Goal: Task Accomplishment & Management: Manage account settings

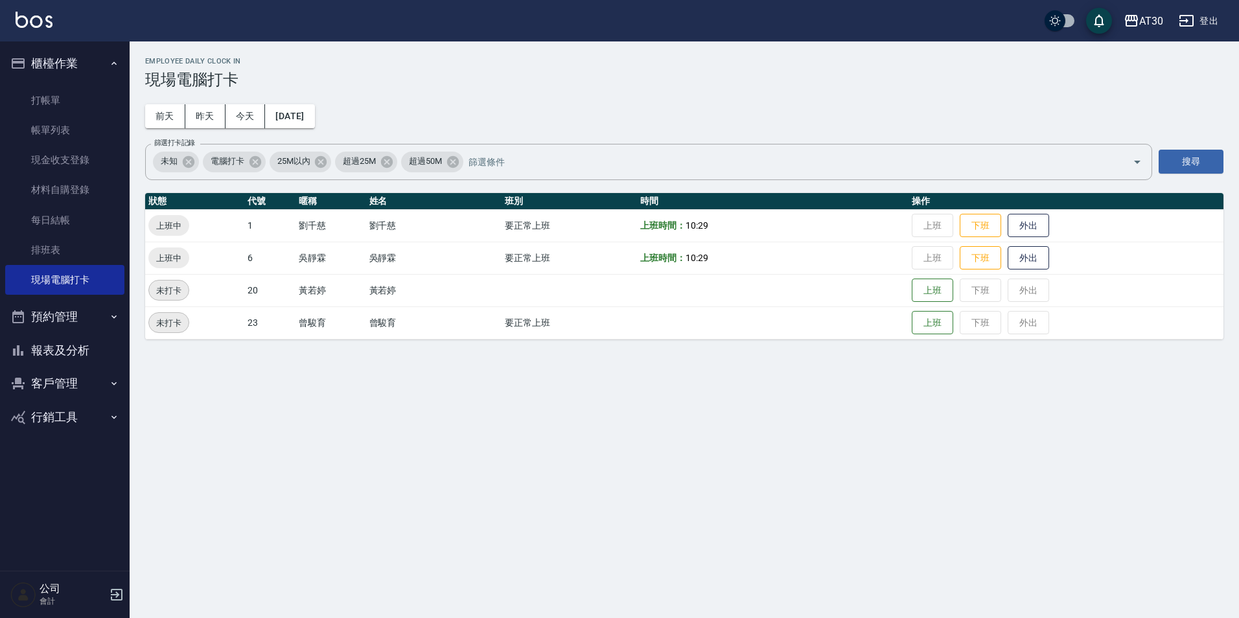
click at [61, 351] on button "報表及分析" at bounding box center [64, 351] width 119 height 34
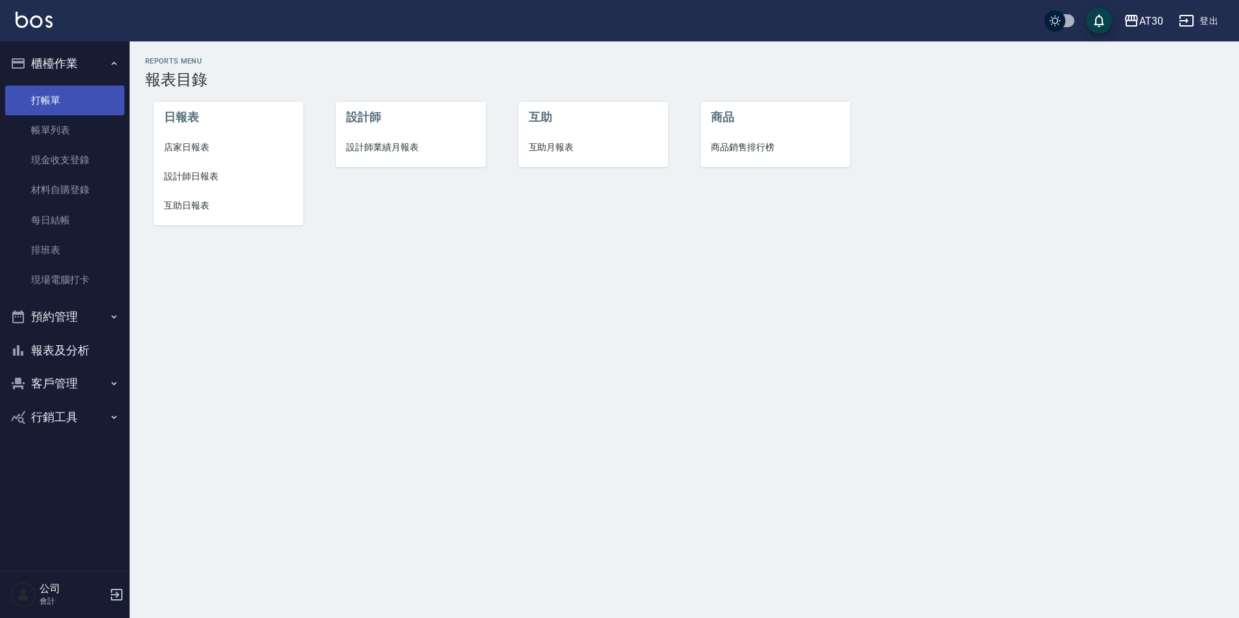
click at [56, 111] on link "打帳單" at bounding box center [64, 101] width 119 height 30
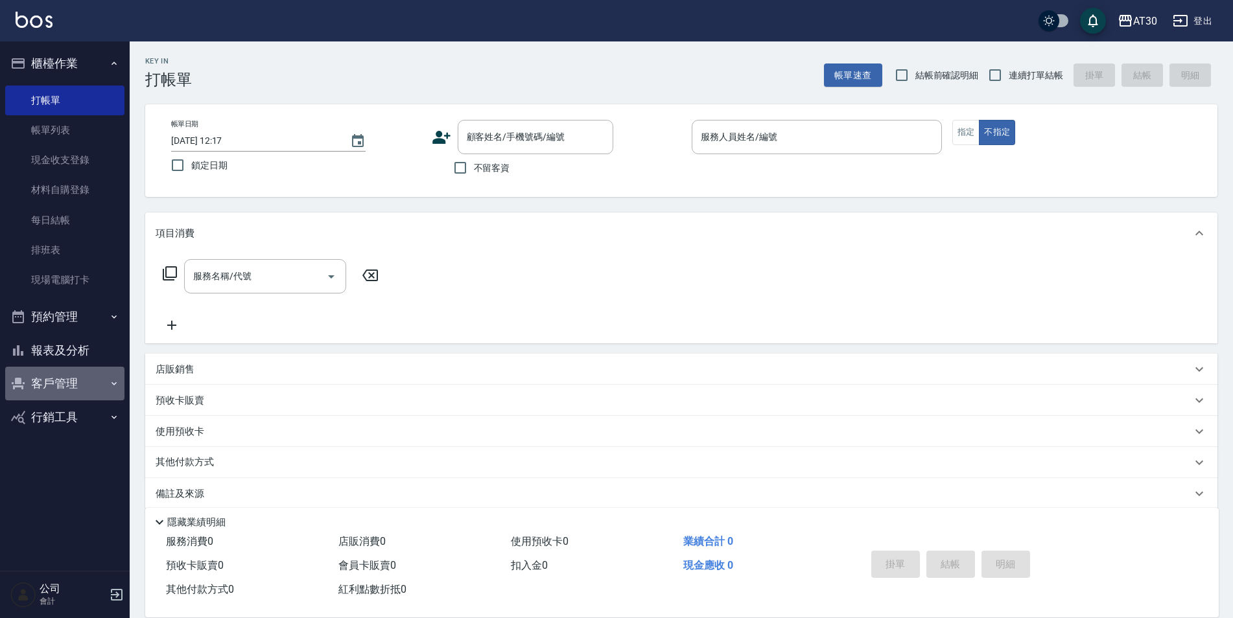
click at [82, 380] on button "客戶管理" at bounding box center [64, 384] width 119 height 34
click at [1140, 18] on div "AT30" at bounding box center [1145, 21] width 24 height 16
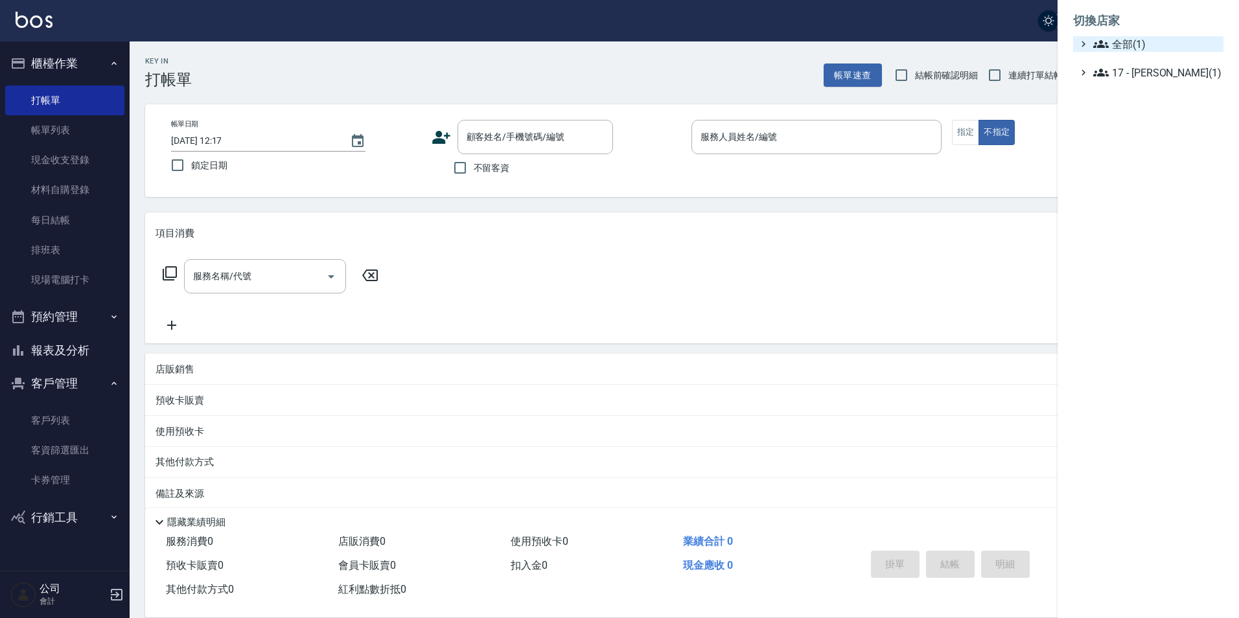
click at [1136, 43] on span "全部(1)" at bounding box center [1156, 44] width 125 height 16
click at [867, 26] on div at bounding box center [619, 309] width 1239 height 618
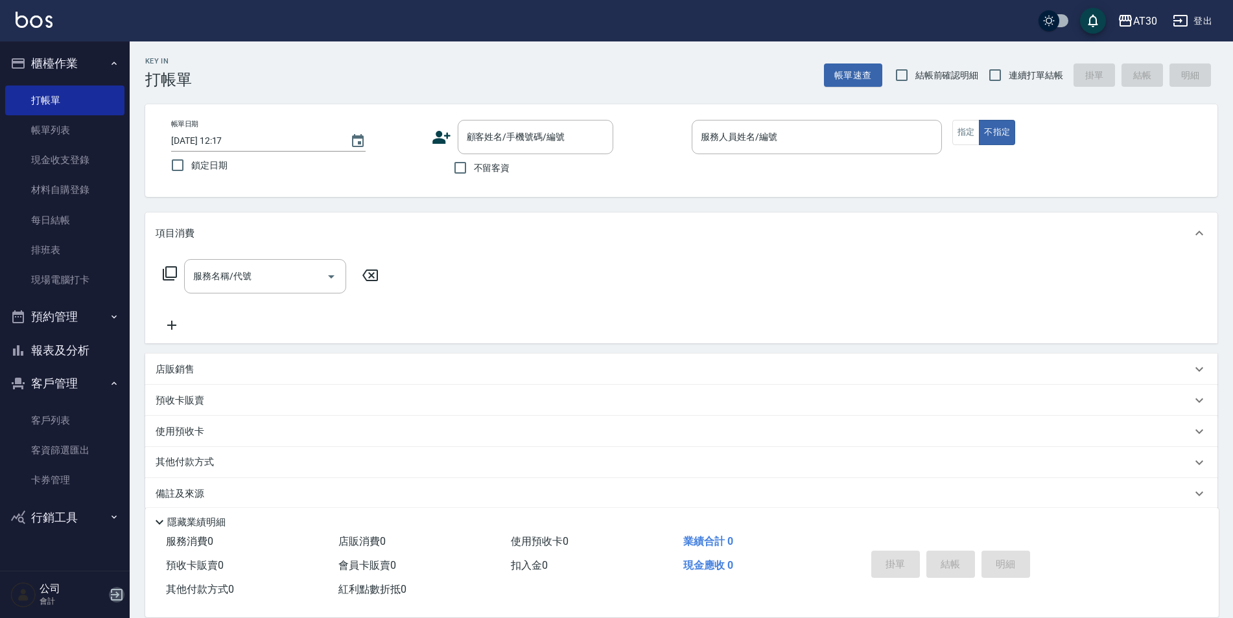
click at [115, 594] on icon "button" at bounding box center [117, 595] width 16 height 16
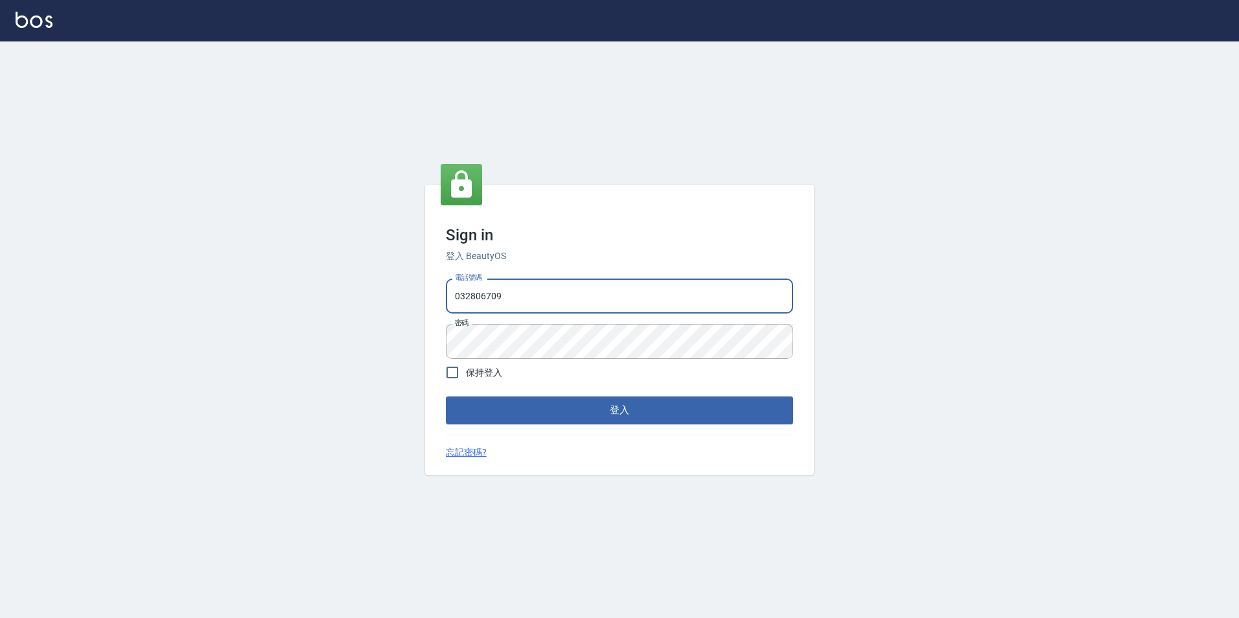
drag, startPoint x: 519, startPoint y: 303, endPoint x: 338, endPoint y: 317, distance: 181.4
click at [338, 317] on div "Sign in 登入 BeautyOS 電話號碼 [PHONE_NUMBER] 電話號碼 密碼 密碼 保持登入 登入 忘記密碼?" at bounding box center [619, 329] width 1239 height 577
type input "0976570099"
click at [373, 373] on div "Sign in 登入 BeautyOS 電話號碼 [PHONE_NUMBER] 電話號碼 密碼 密碼 保持登入 登入 忘記密碼?" at bounding box center [619, 329] width 1239 height 577
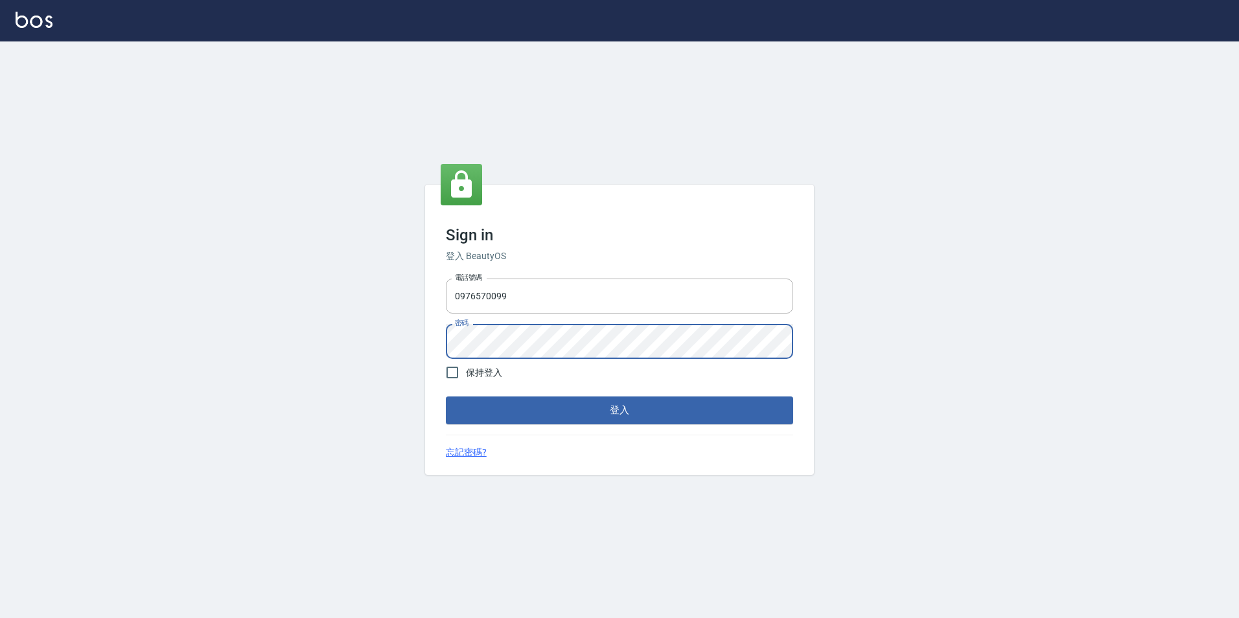
click at [956, 391] on div "Sign in 登入 BeautyOS 電話號碼 [PHONE_NUMBER] 電話號碼 密碼 密碼 保持登入 登入 忘記密碼?" at bounding box center [619, 329] width 1239 height 577
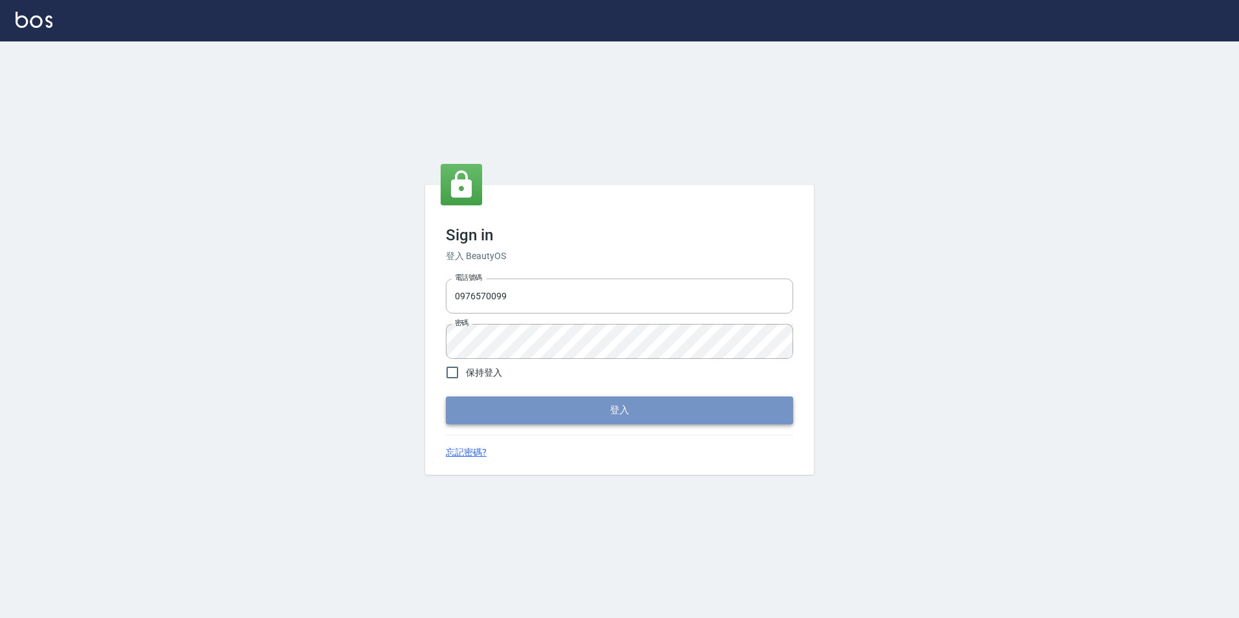
click at [644, 406] on button "登入" at bounding box center [619, 410] width 347 height 27
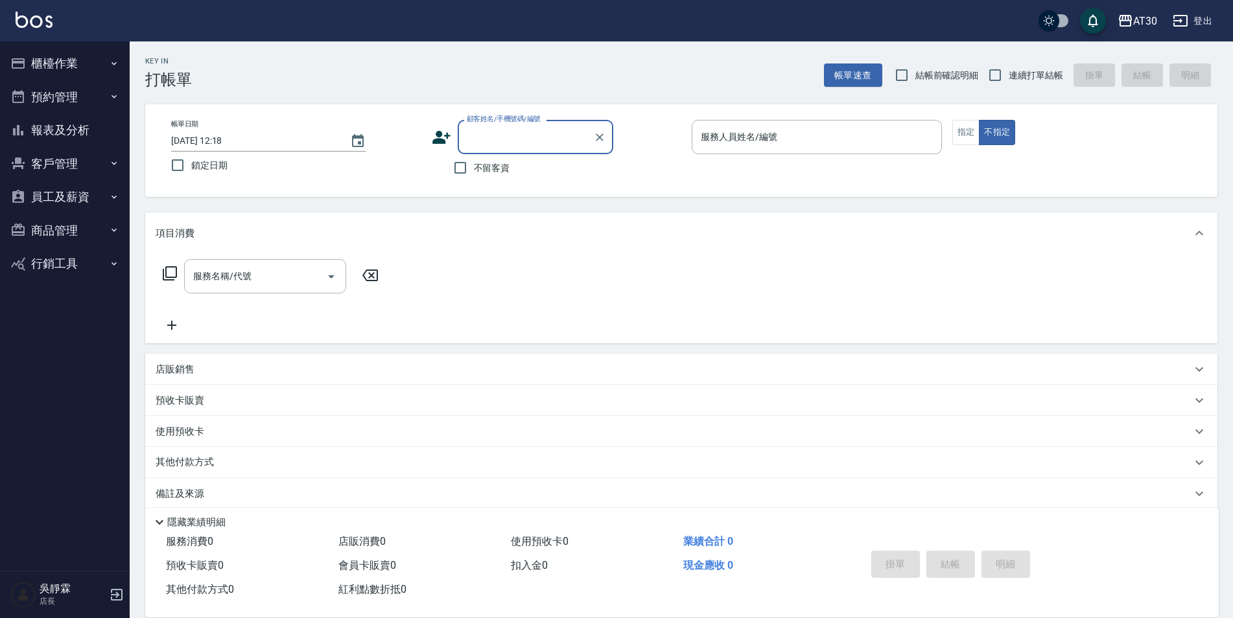
click at [73, 200] on button "員工及薪資" at bounding box center [64, 197] width 119 height 34
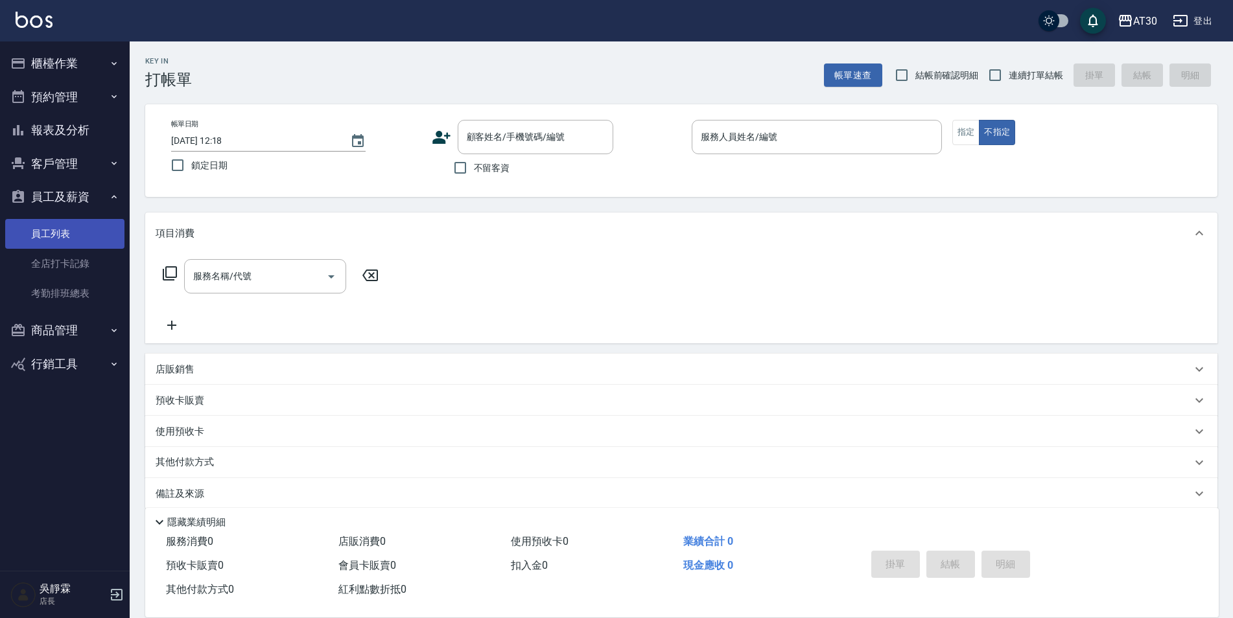
click at [73, 233] on link "員工列表" at bounding box center [64, 234] width 119 height 30
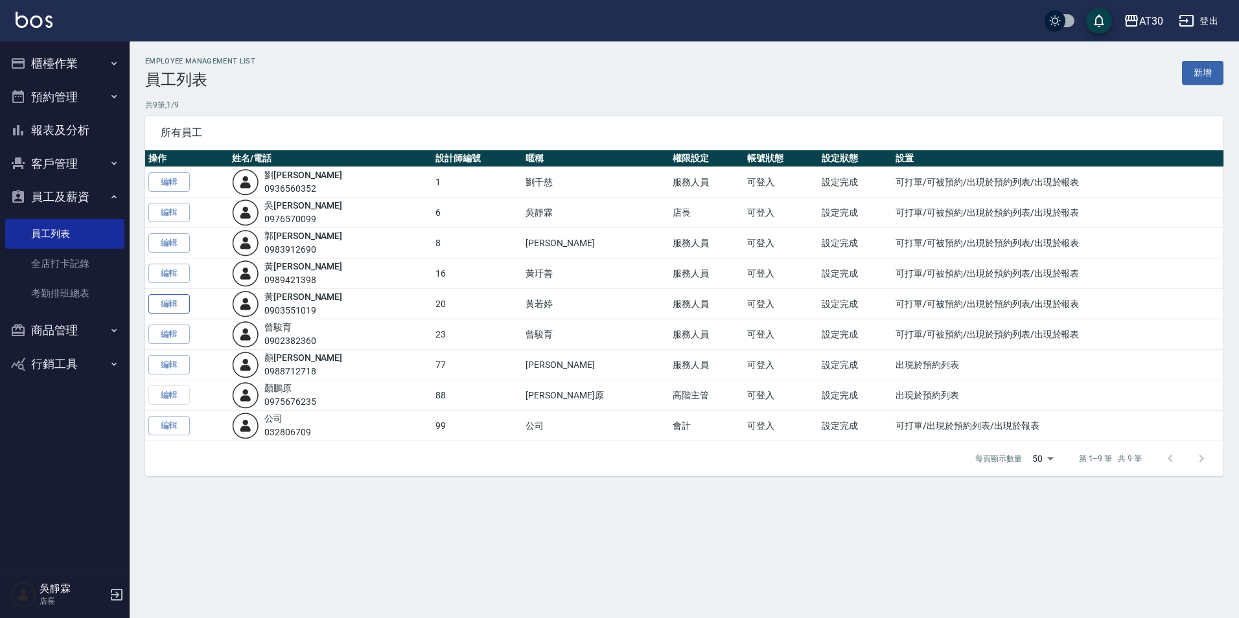
click at [178, 304] on link "編輯" at bounding box center [168, 304] width 41 height 20
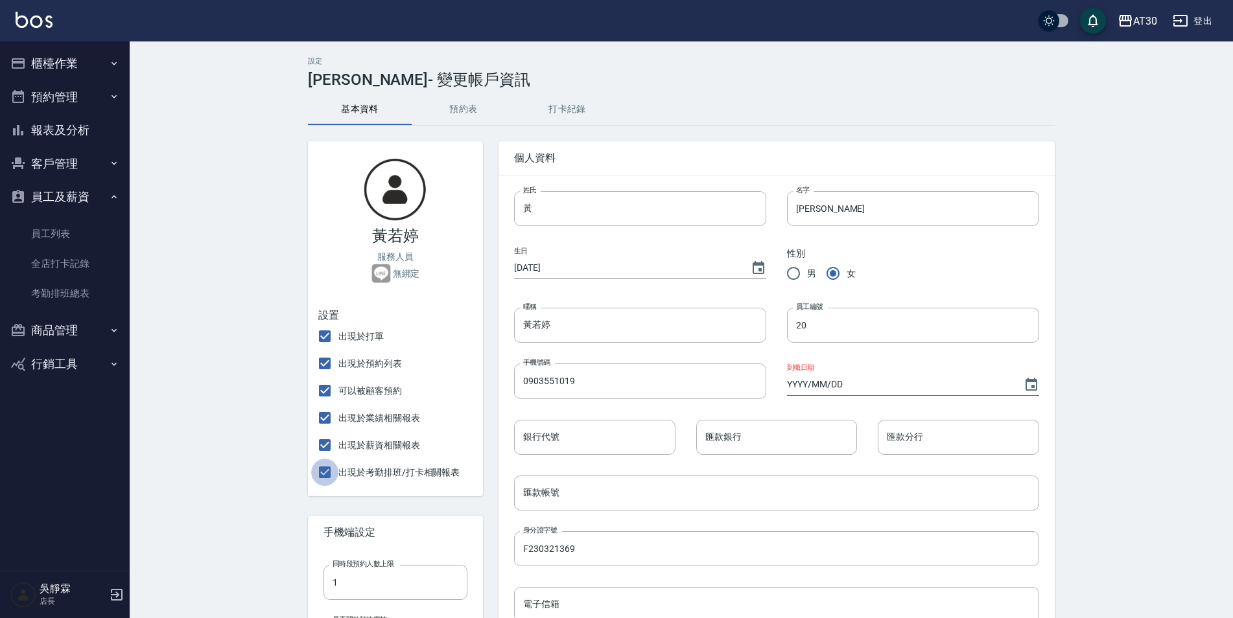
click at [325, 473] on input "出現於考勤排班/打卡相關報表" at bounding box center [324, 472] width 27 height 27
checkbox input "false"
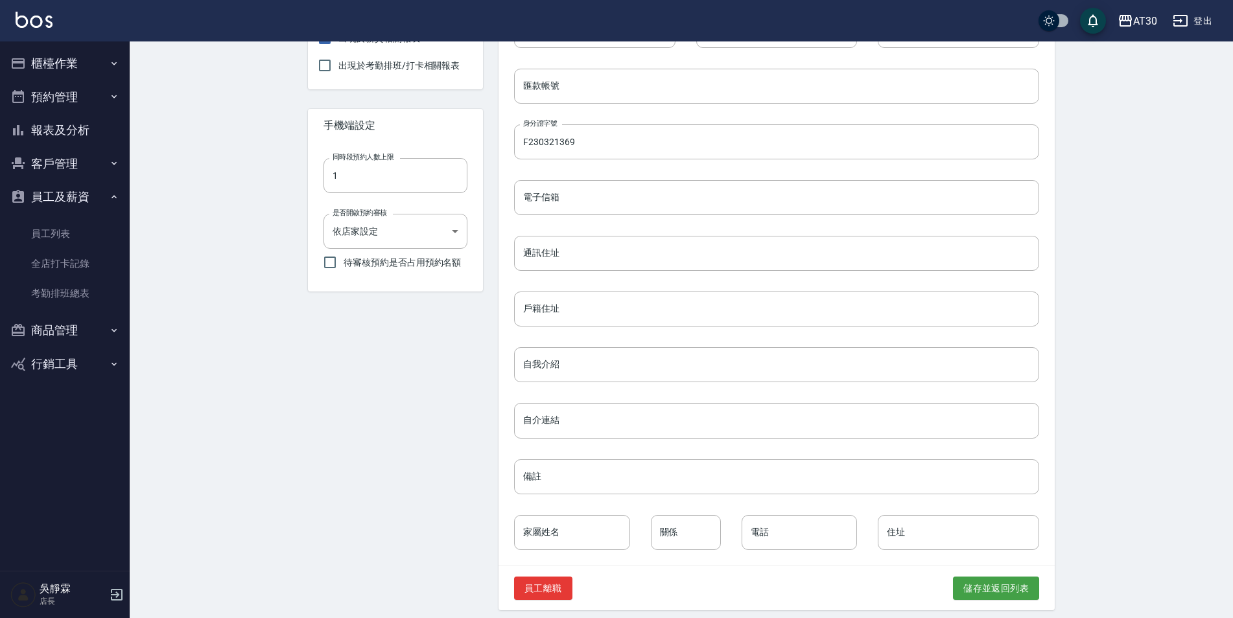
scroll to position [416, 0]
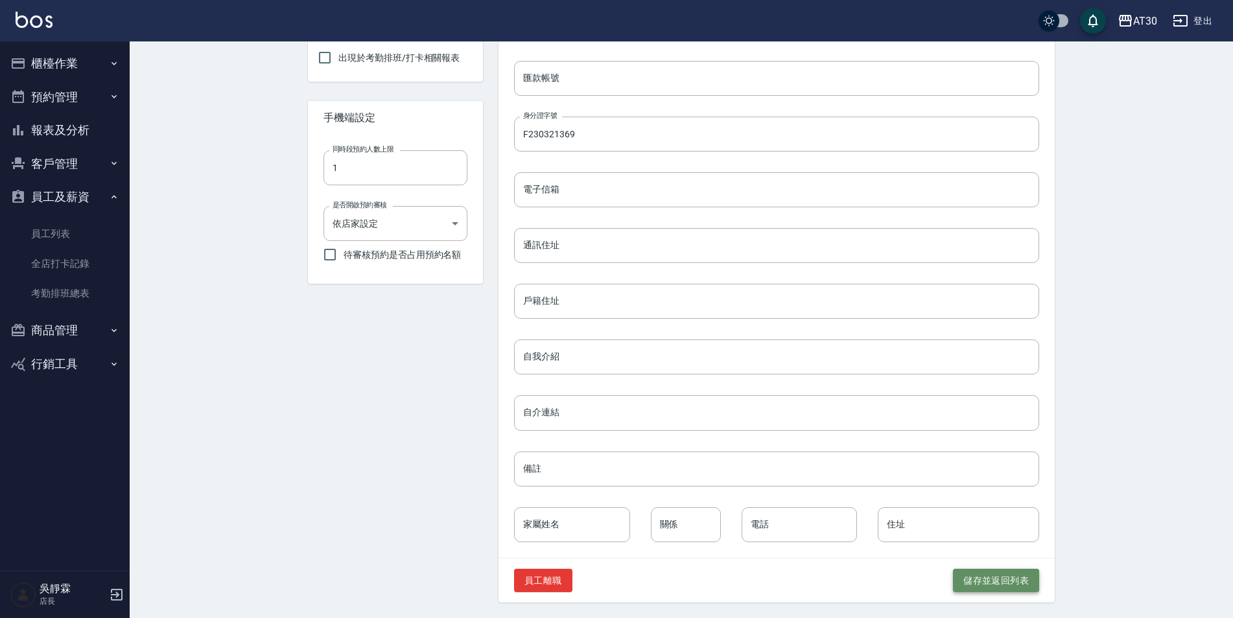
click at [981, 578] on button "儲存並返回列表" at bounding box center [996, 581] width 86 height 24
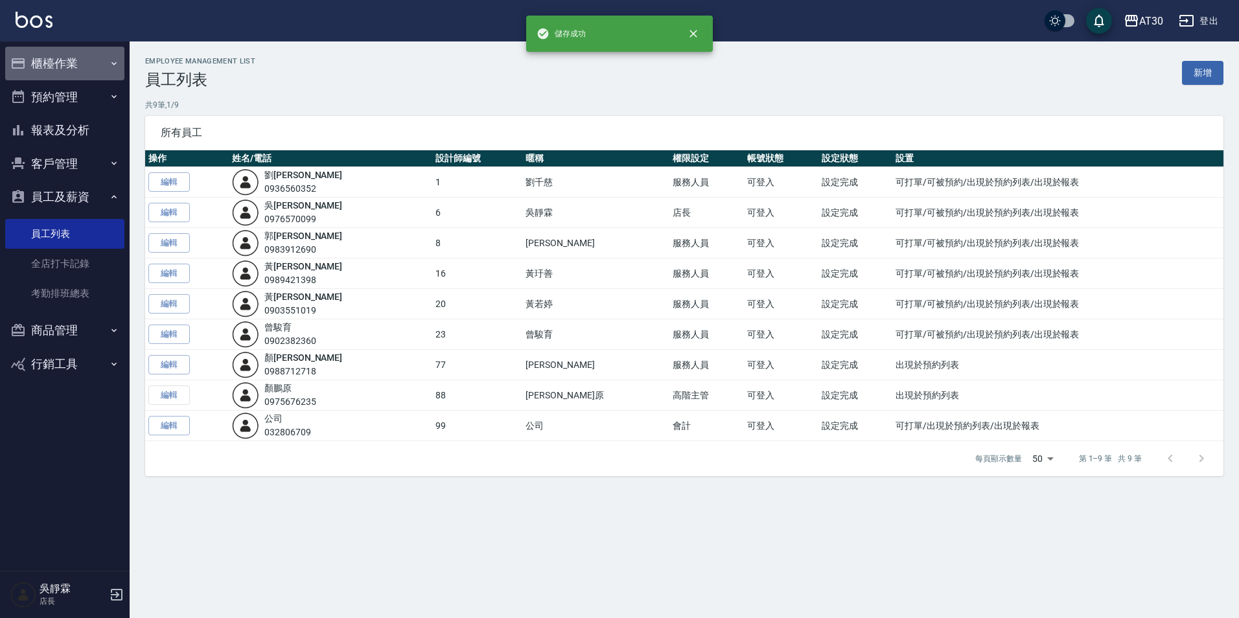
click at [78, 65] on button "櫃檯作業" at bounding box center [64, 64] width 119 height 34
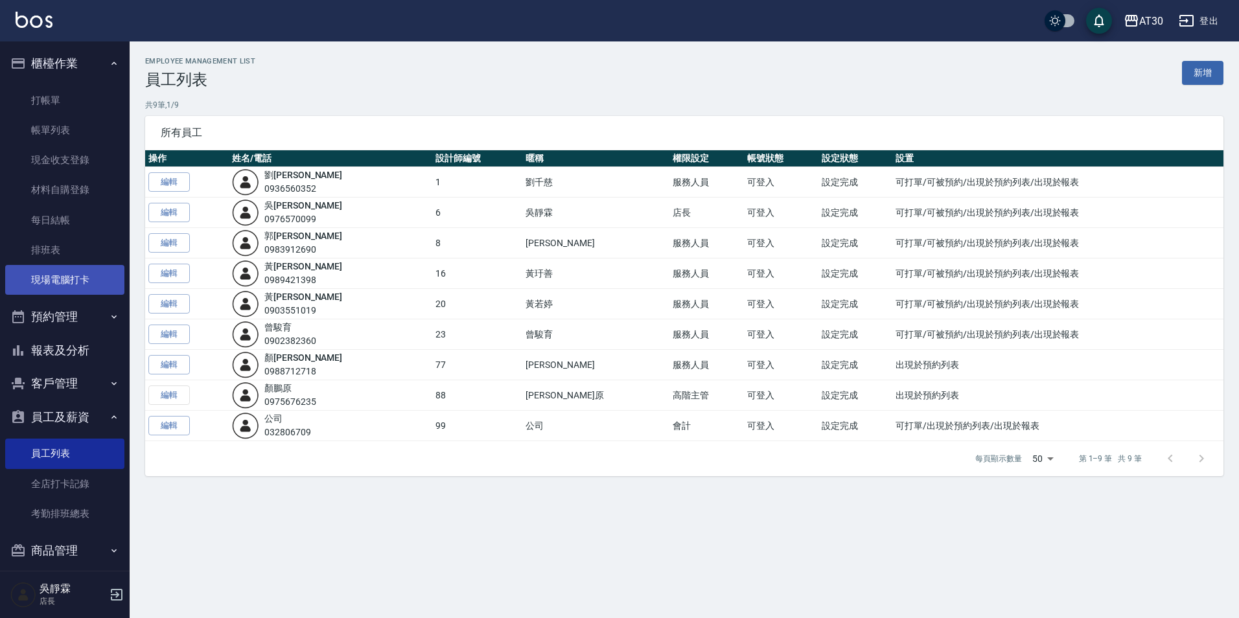
click at [74, 283] on link "現場電腦打卡" at bounding box center [64, 280] width 119 height 30
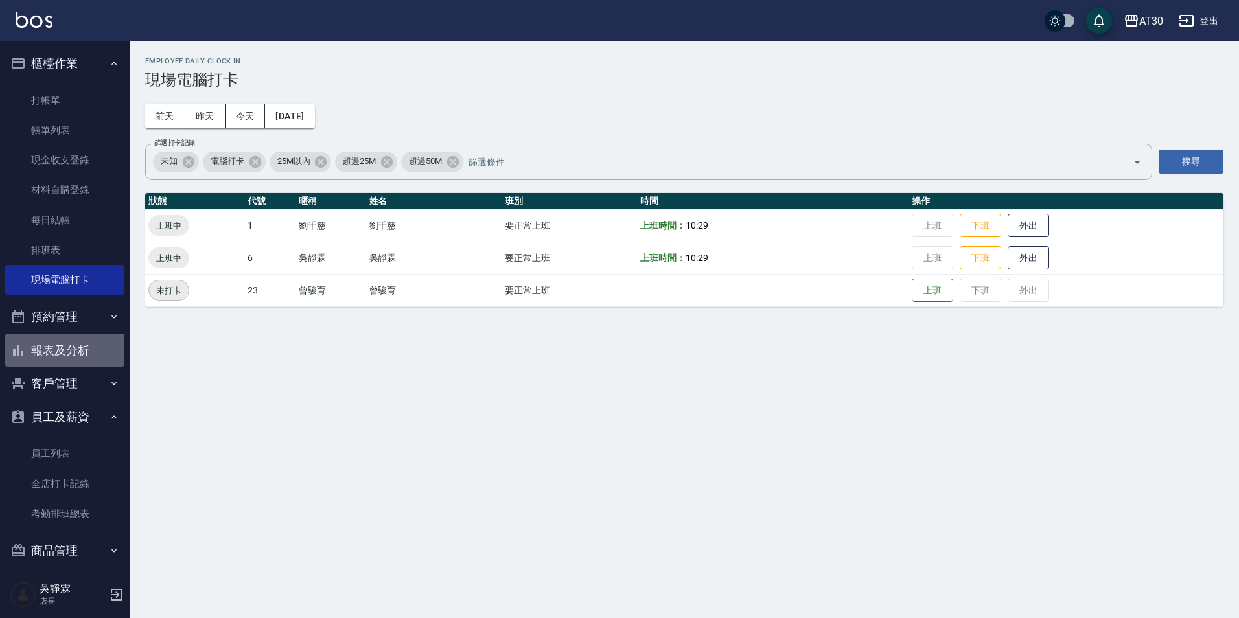
click at [91, 346] on button "報表及分析" at bounding box center [64, 351] width 119 height 34
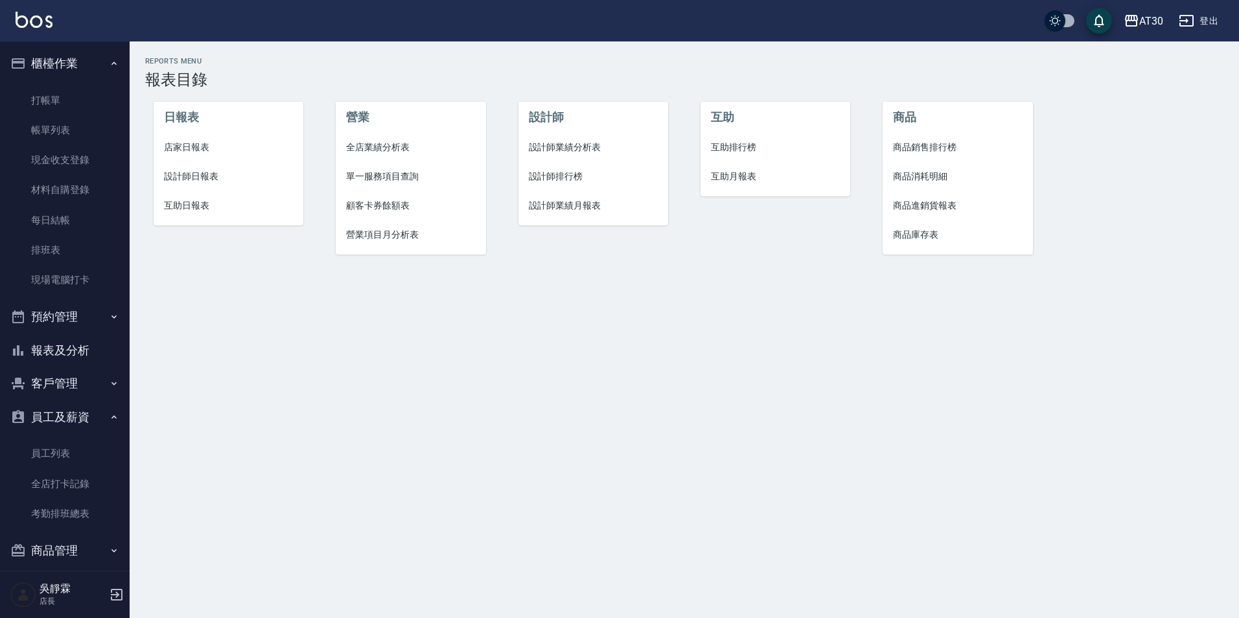
click at [558, 169] on li "設計師排行榜" at bounding box center [594, 176] width 150 height 29
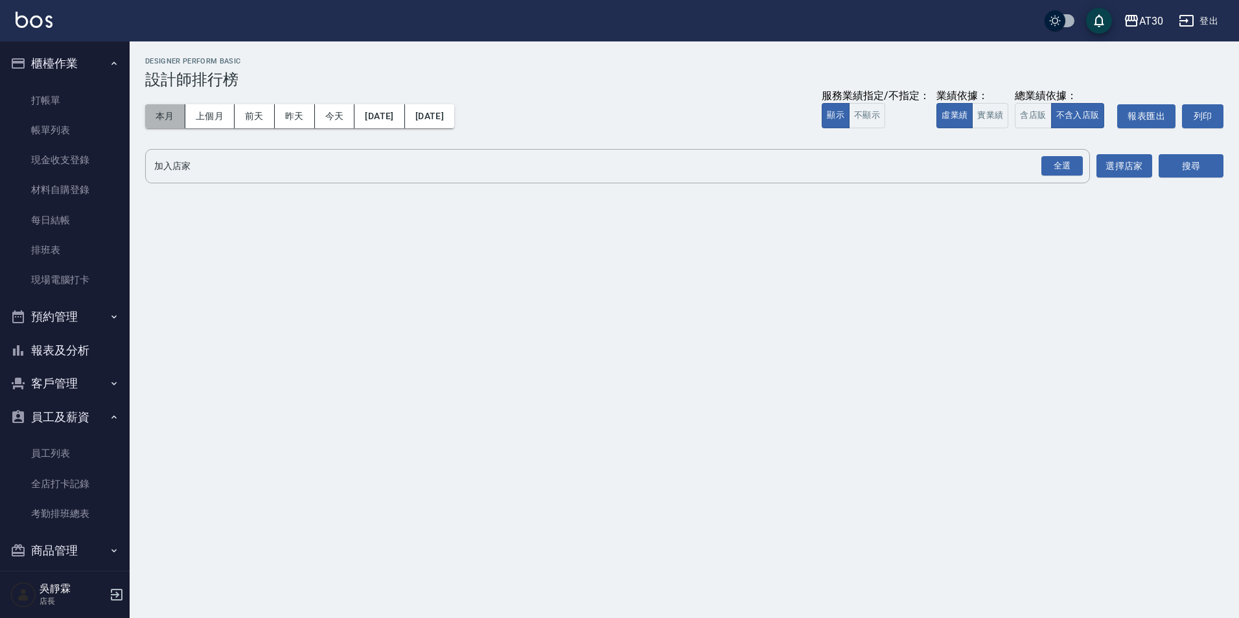
click at [170, 113] on button "本月" at bounding box center [165, 116] width 40 height 24
click at [1059, 170] on div "全選" at bounding box center [1062, 166] width 41 height 20
click at [1212, 158] on button "搜尋" at bounding box center [1191, 167] width 65 height 24
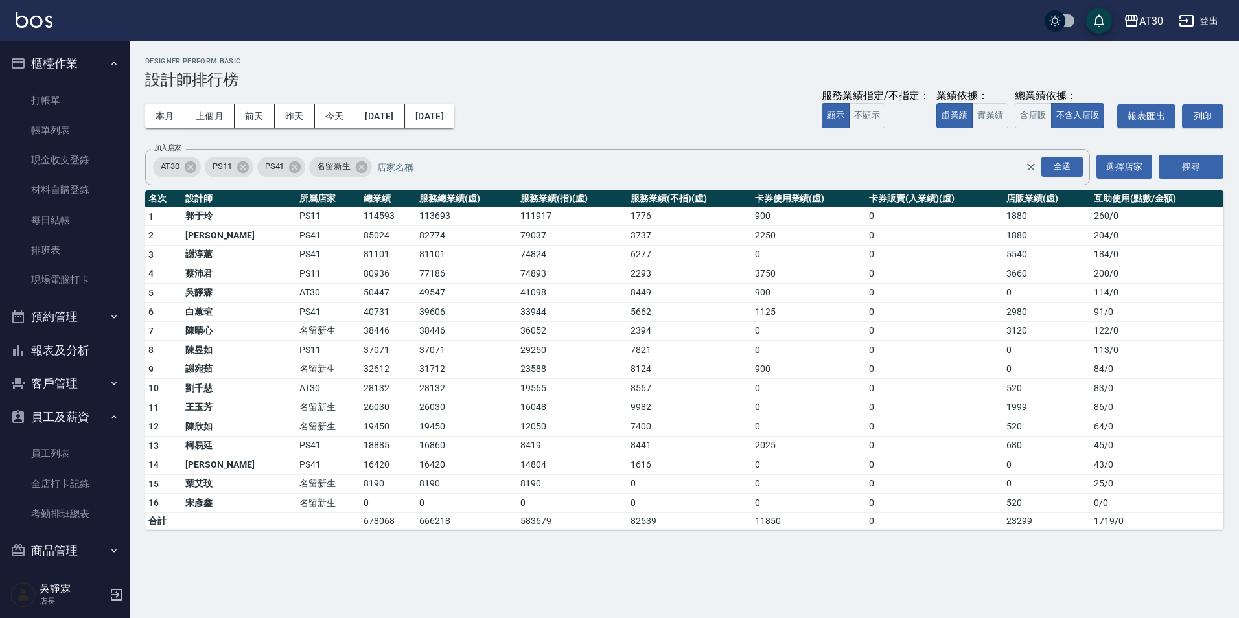
click at [81, 348] on button "報表及分析" at bounding box center [64, 351] width 119 height 34
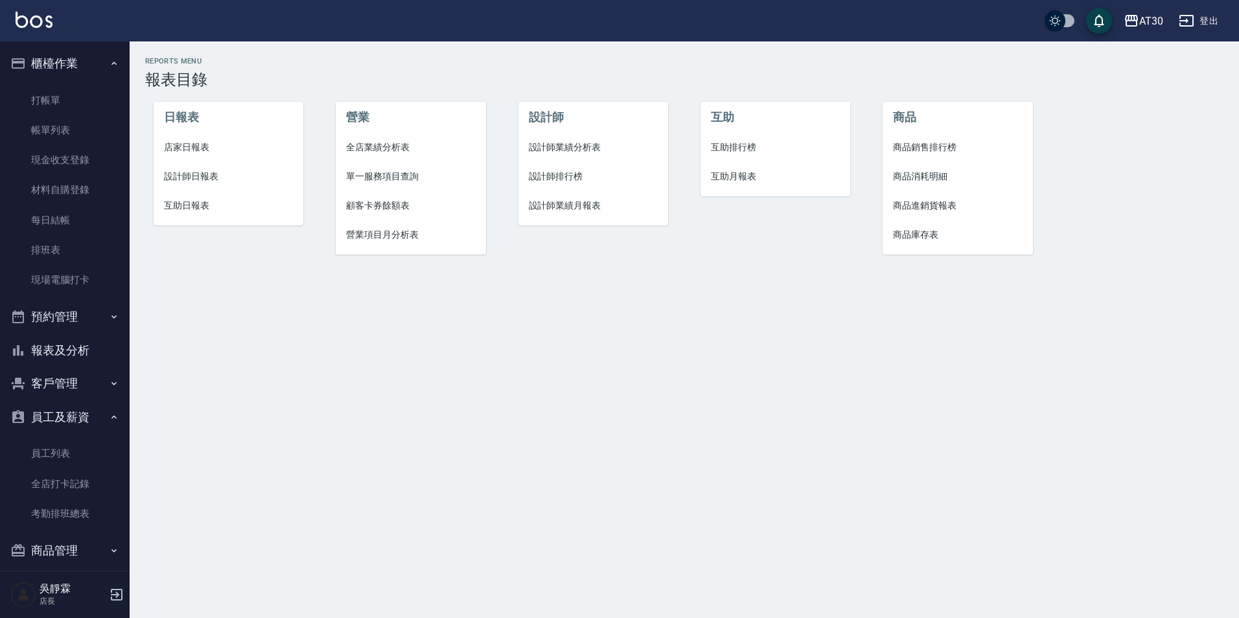
click at [199, 146] on span "店家日報表" at bounding box center [229, 148] width 130 height 14
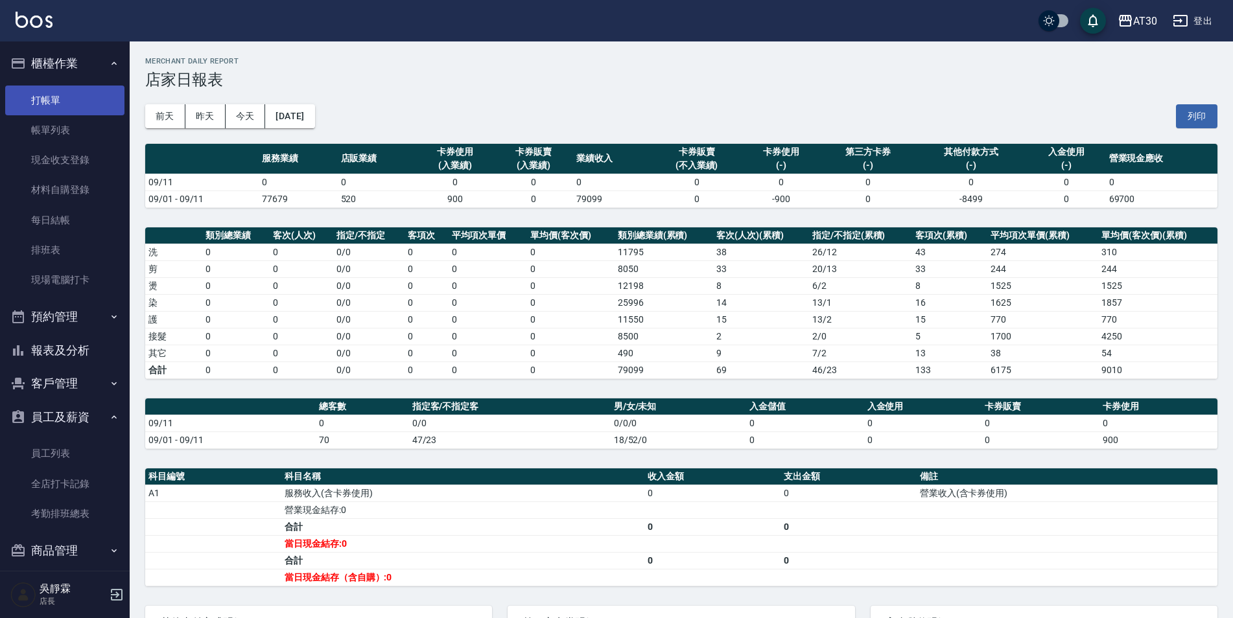
click at [56, 105] on link "打帳單" at bounding box center [64, 101] width 119 height 30
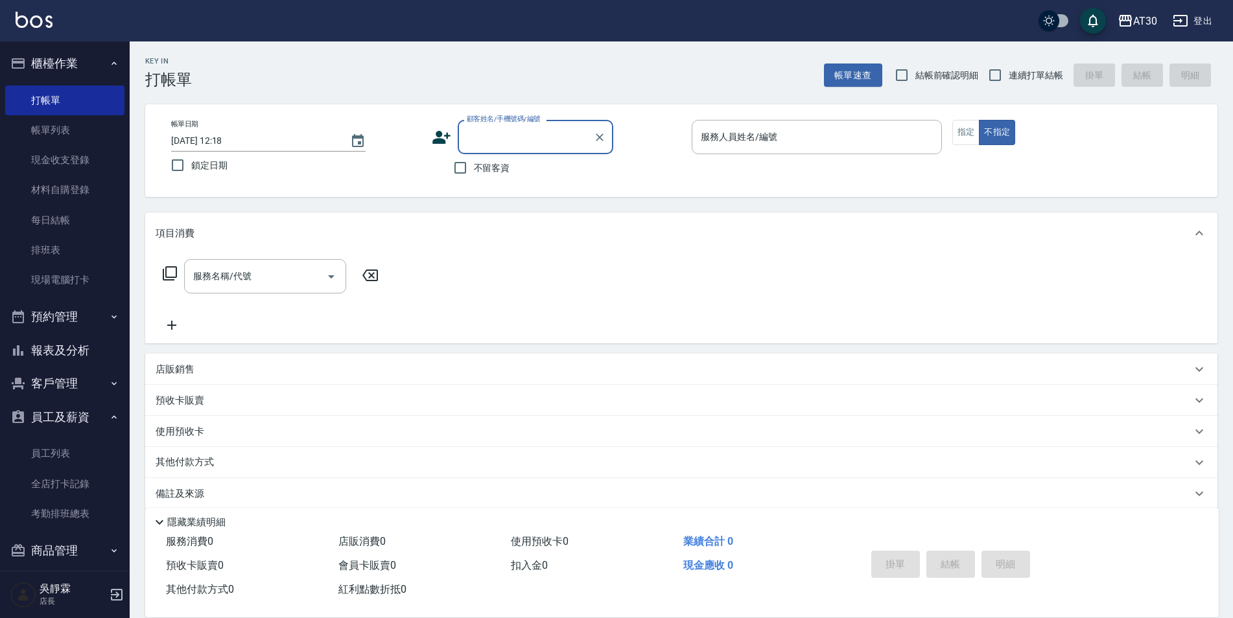
scroll to position [45, 0]
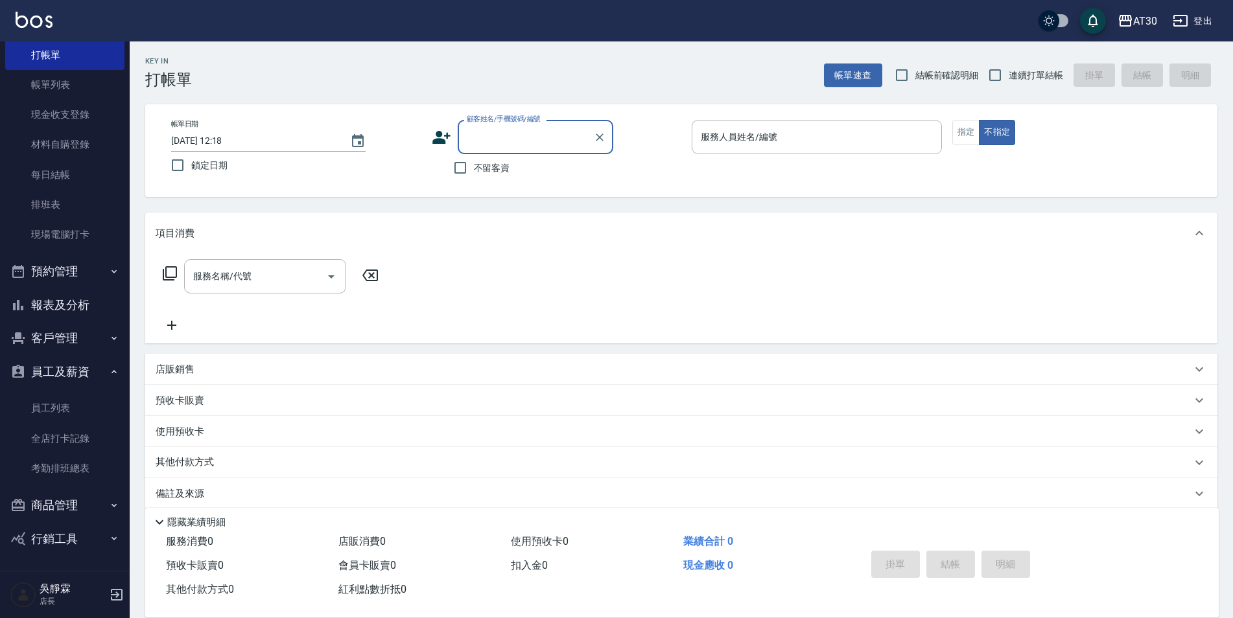
click at [65, 504] on button "商品管理" at bounding box center [64, 506] width 119 height 34
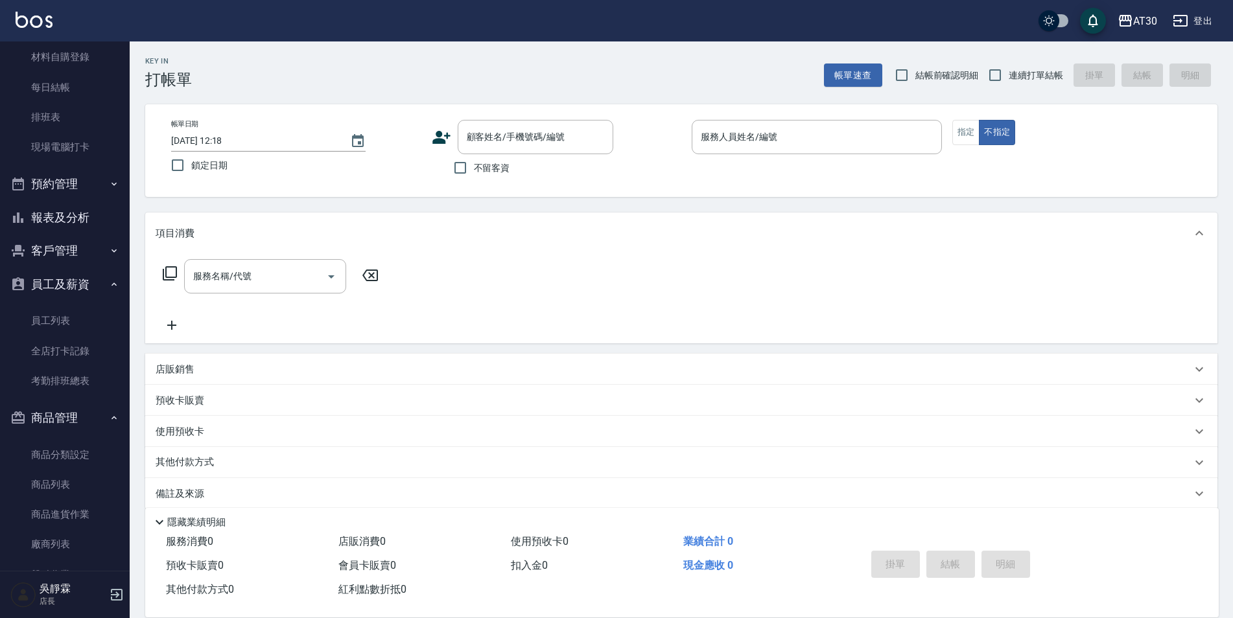
scroll to position [205, 0]
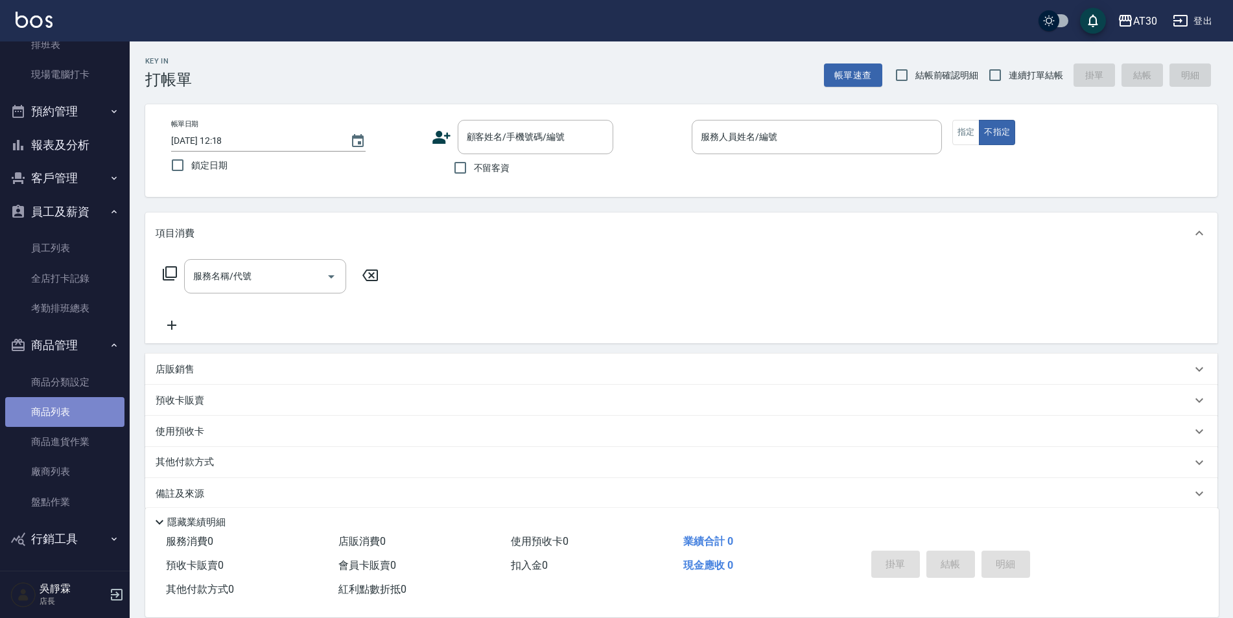
click at [87, 422] on link "商品列表" at bounding box center [64, 412] width 119 height 30
